Goal: Task Accomplishment & Management: Manage account settings

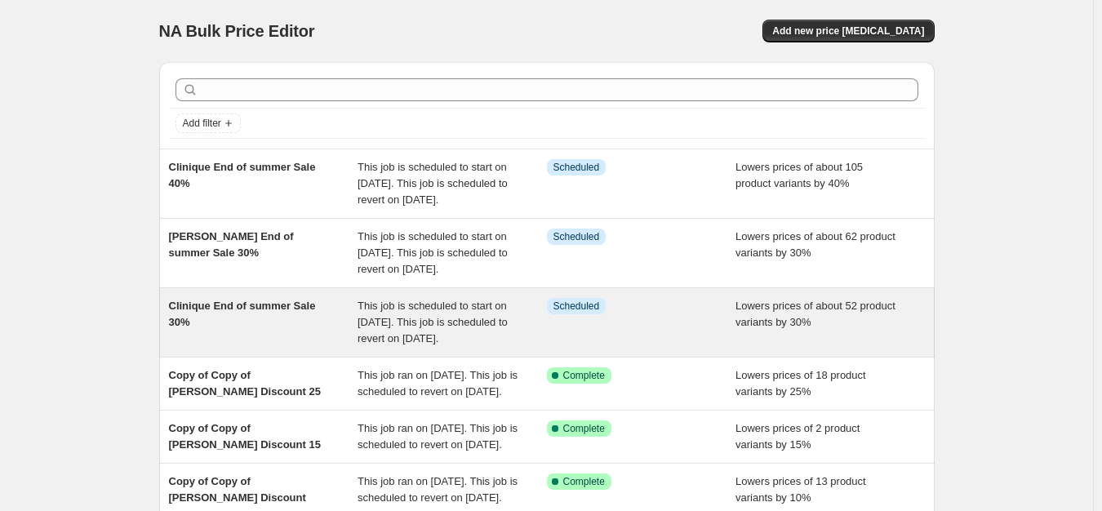
click at [257, 347] on div "Clinique End of summer Sale 30%" at bounding box center [263, 322] width 189 height 49
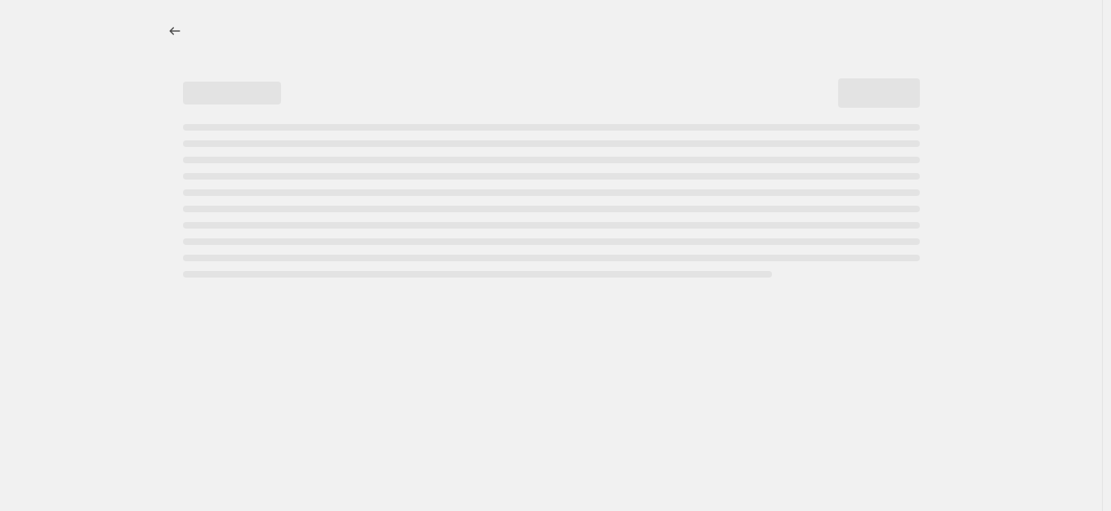
select select "percentage"
select select "no_change"
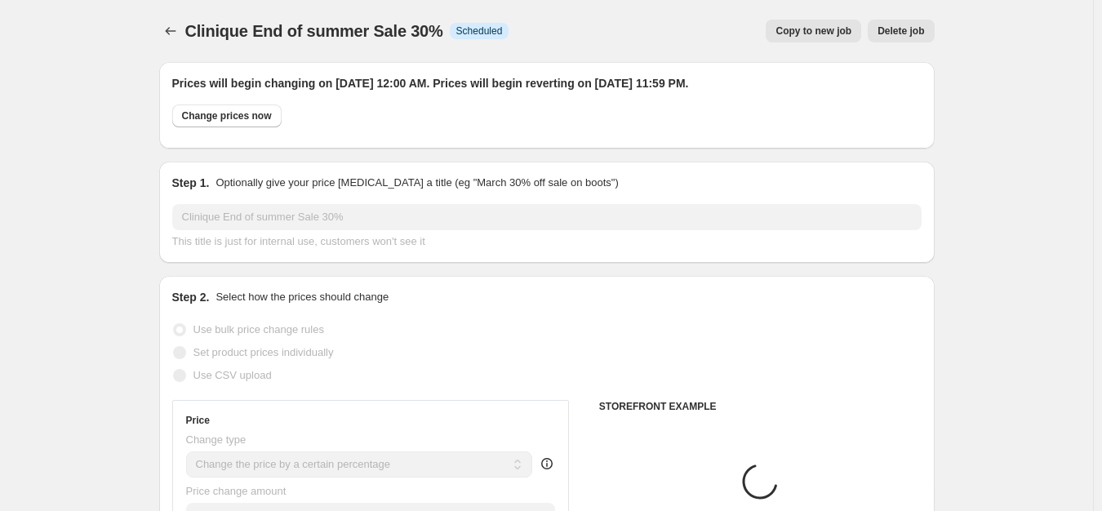
select select "tag"
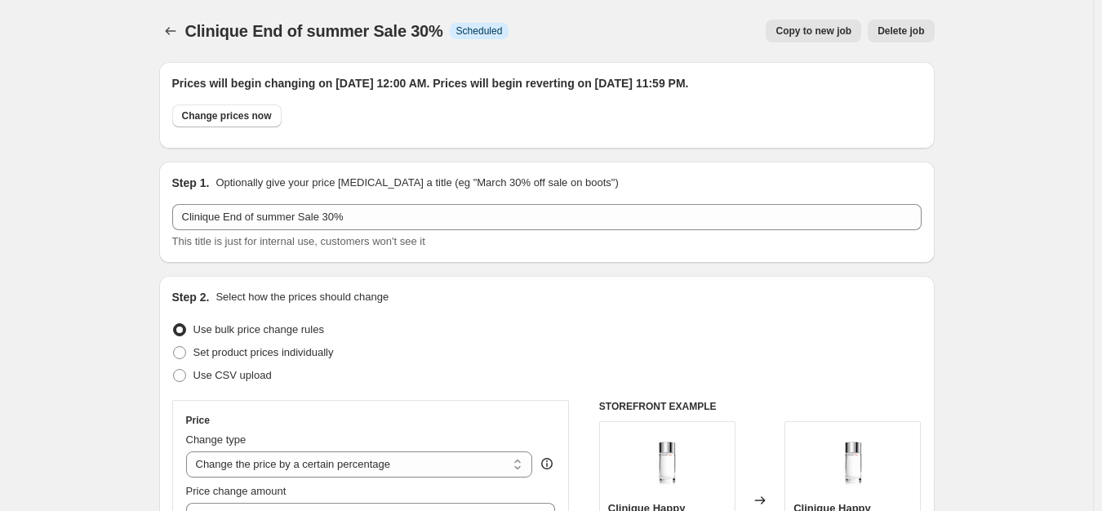
click at [918, 29] on span "Delete job" at bounding box center [901, 30] width 47 height 13
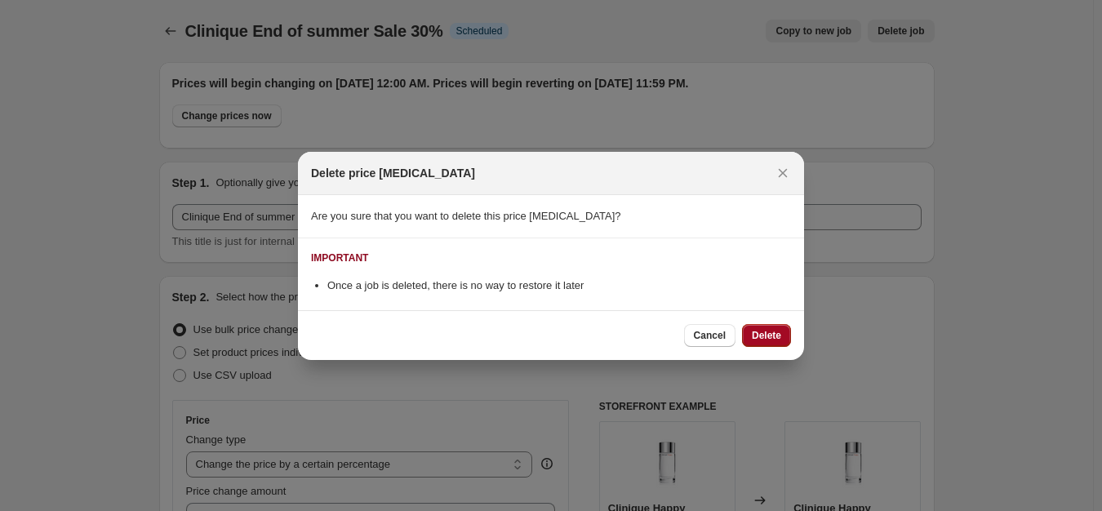
click at [768, 343] on button "Delete" at bounding box center [766, 335] width 49 height 23
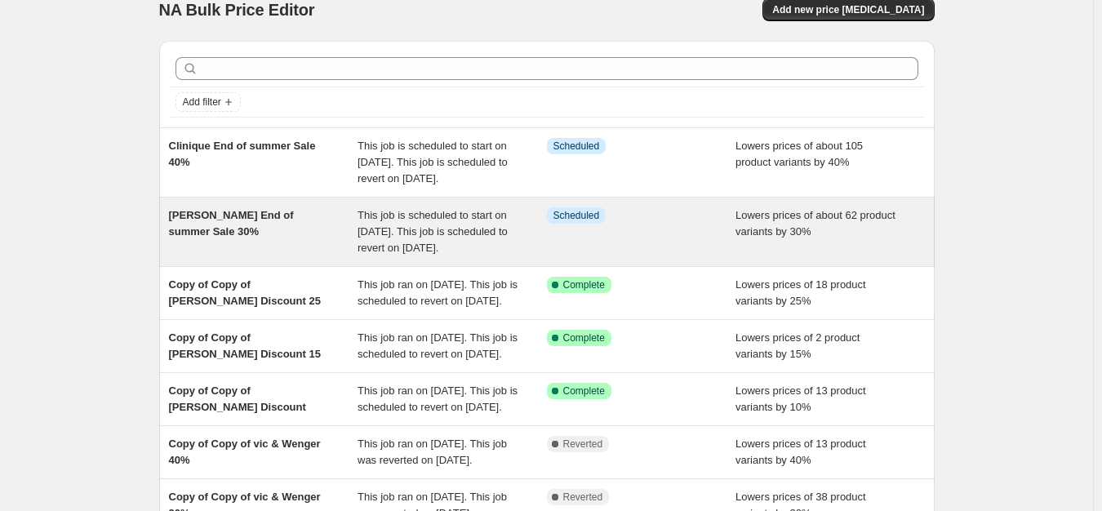
scroll to position [82, 0]
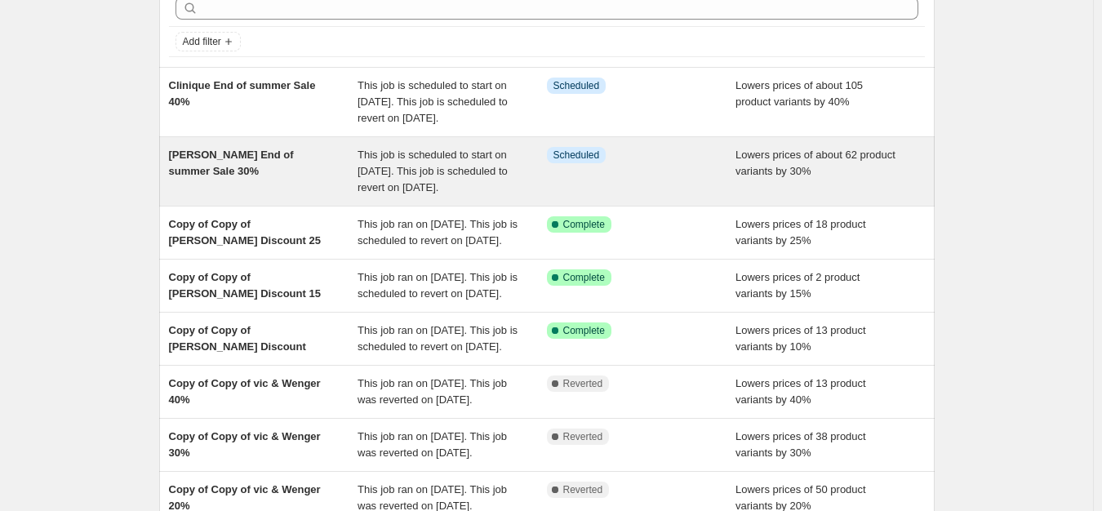
click at [241, 178] on div "Estee Lauder End of summer Sale 30%" at bounding box center [263, 171] width 189 height 49
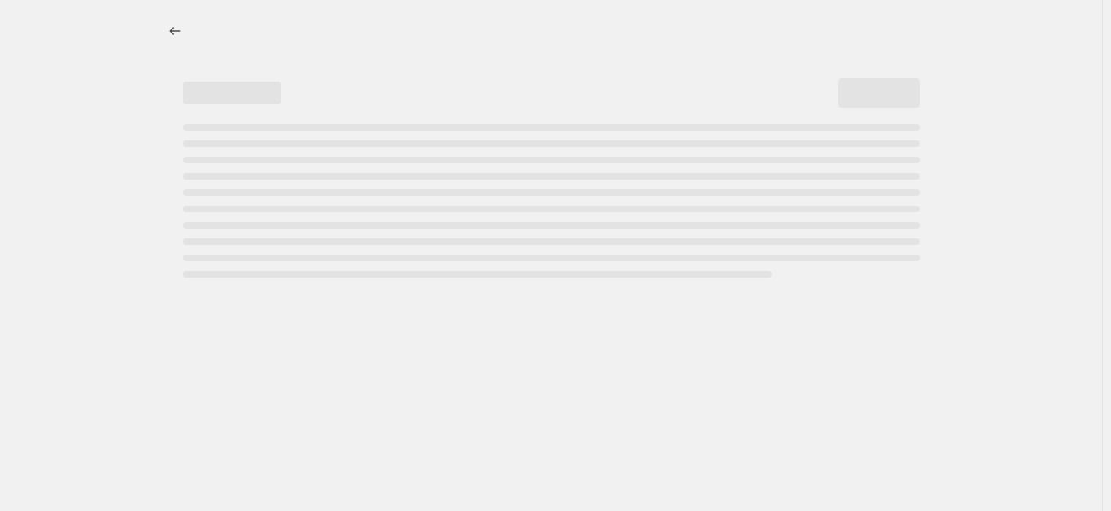
select select "percentage"
select select "no_change"
select select "tag"
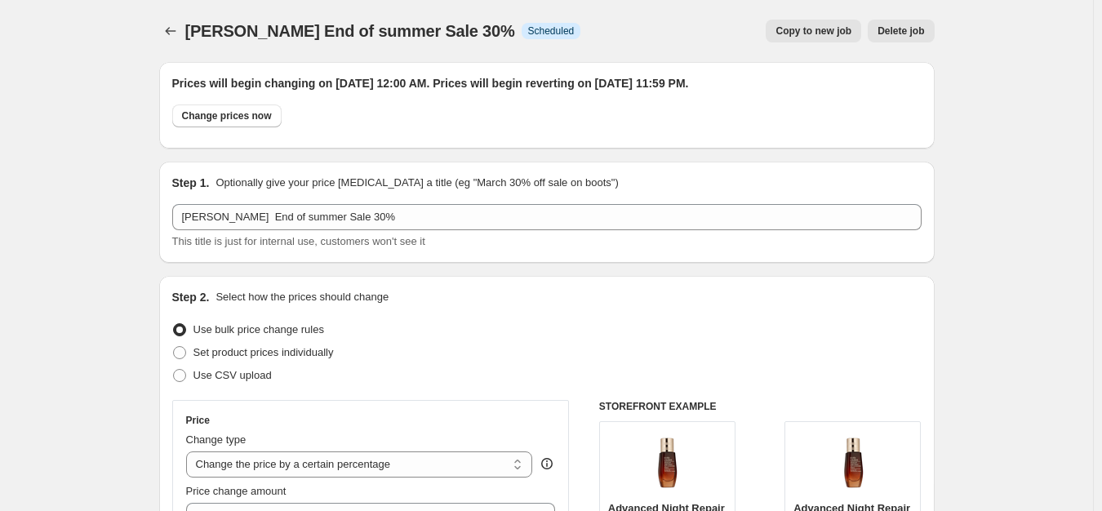
click at [895, 30] on span "Delete job" at bounding box center [901, 30] width 47 height 13
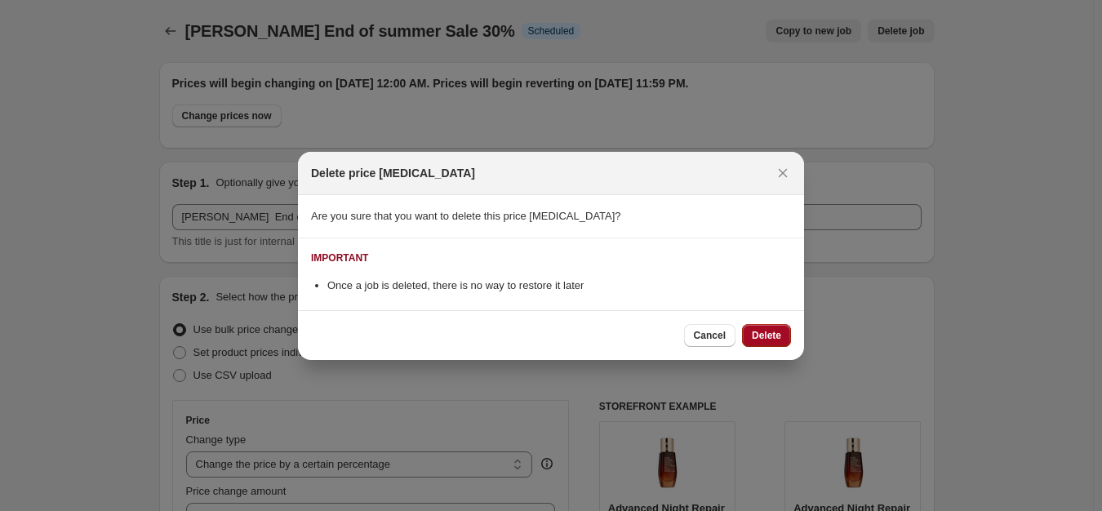
click at [758, 336] on span "Delete" at bounding box center [766, 335] width 29 height 13
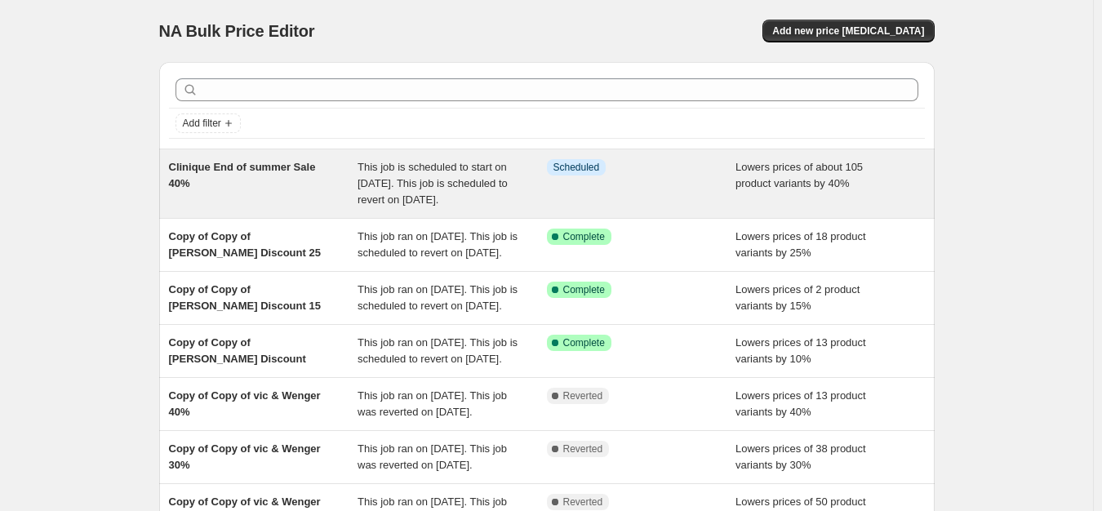
click at [256, 161] on span "Clinique End of summer Sale 40%" at bounding box center [242, 175] width 147 height 29
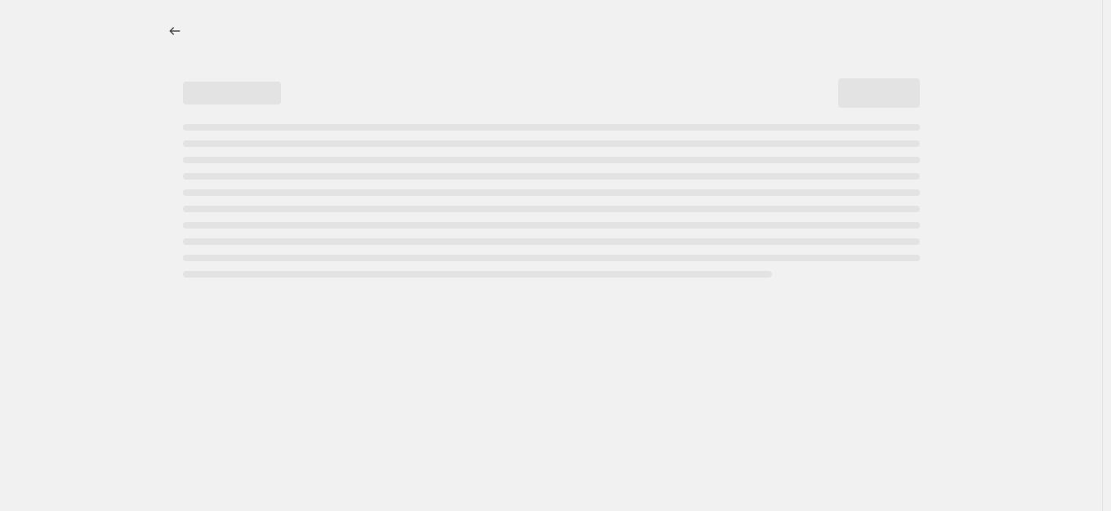
select select "percentage"
select select "no_change"
select select "tag"
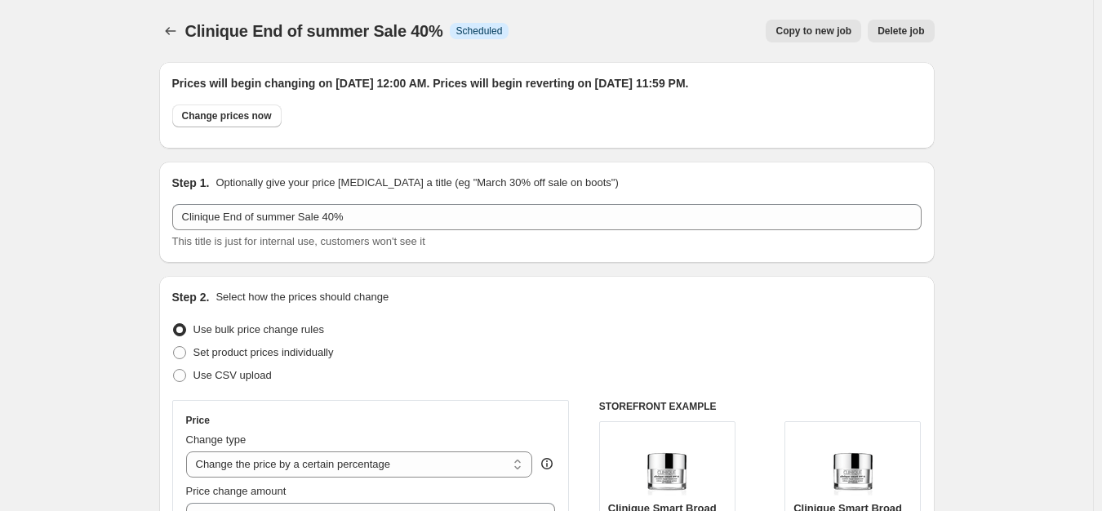
click at [924, 35] on span "Delete job" at bounding box center [901, 30] width 47 height 13
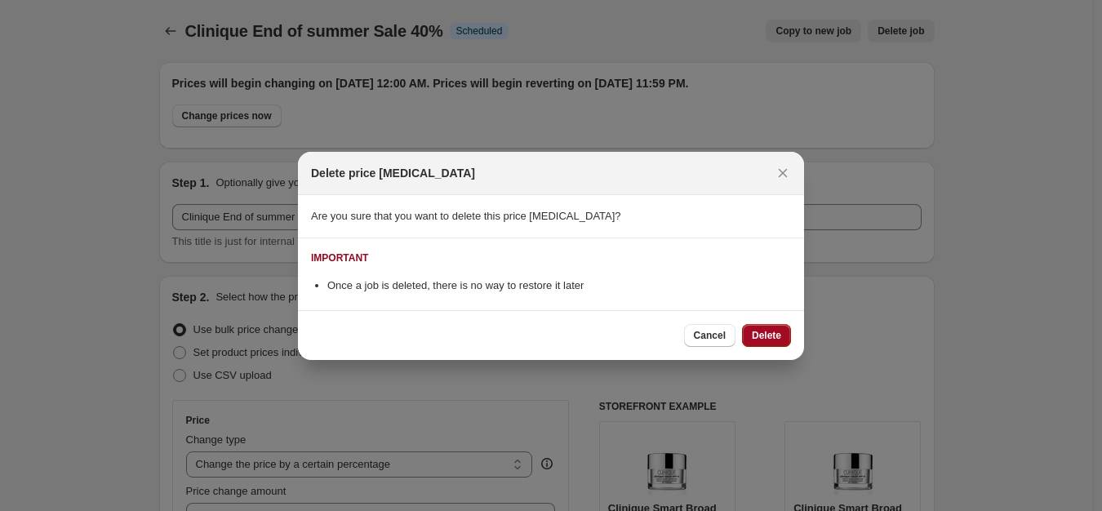
click at [769, 334] on span "Delete" at bounding box center [766, 335] width 29 height 13
